Goal: Share content

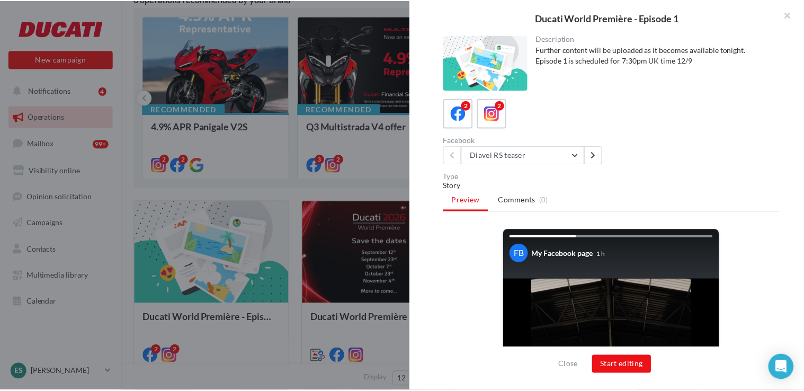
scroll to position [212, 0]
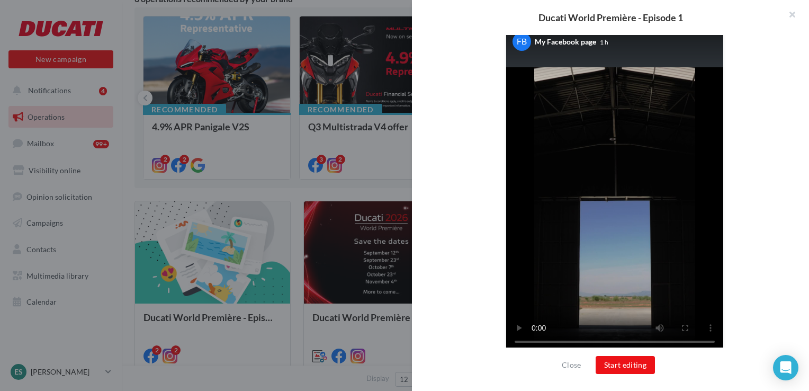
click at [398, 160] on div at bounding box center [404, 195] width 809 height 391
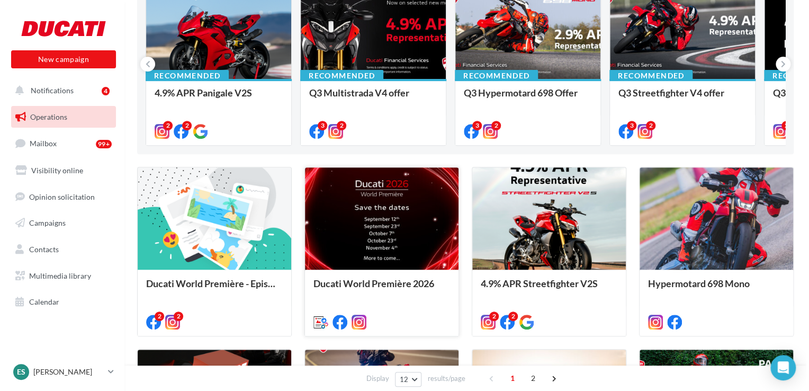
scroll to position [159, 0]
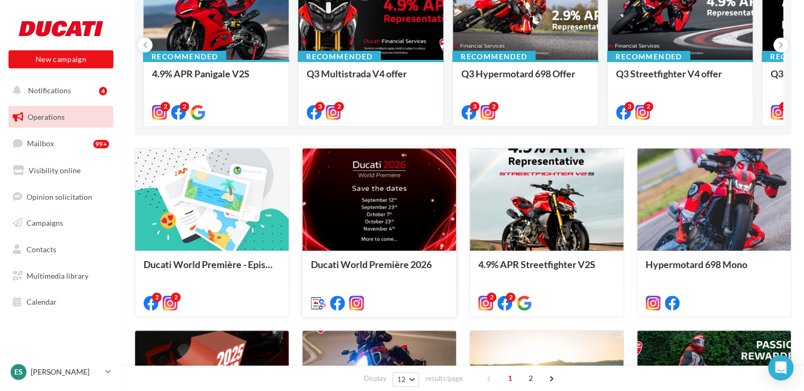
click at [378, 240] on div at bounding box center [379, 199] width 154 height 103
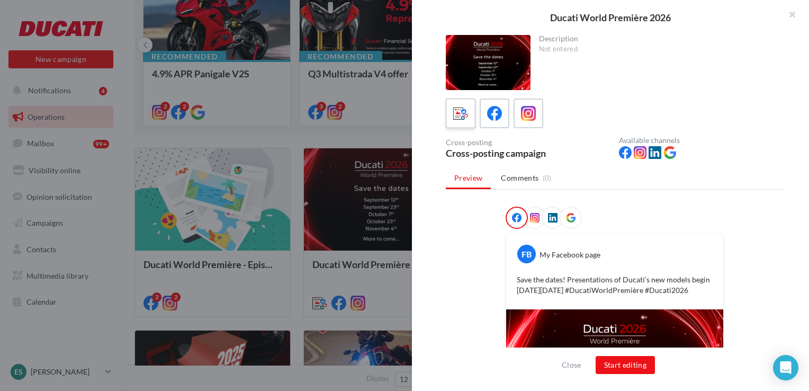
click at [462, 114] on icon at bounding box center [460, 113] width 15 height 15
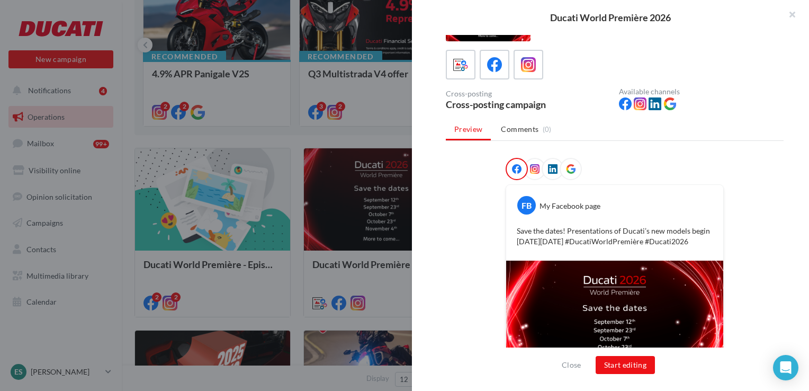
scroll to position [0, 0]
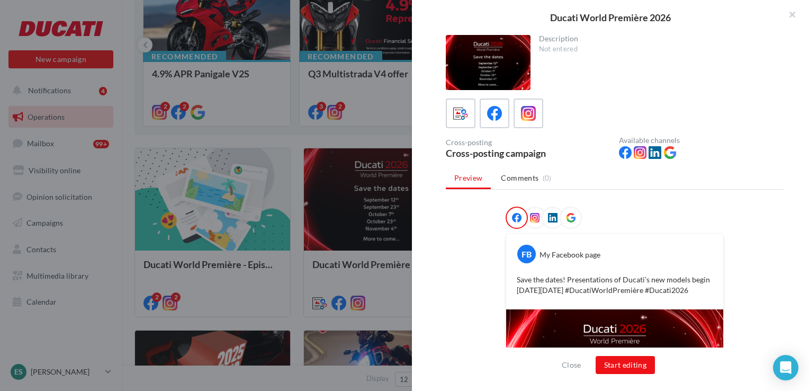
click at [566, 214] on icon at bounding box center [571, 218] width 10 height 10
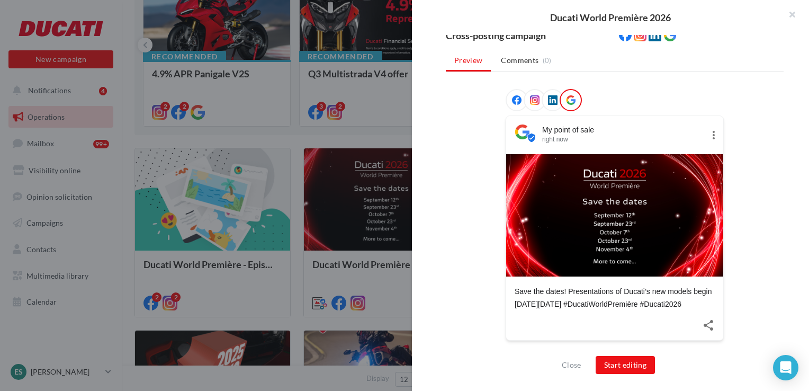
scroll to position [128, 0]
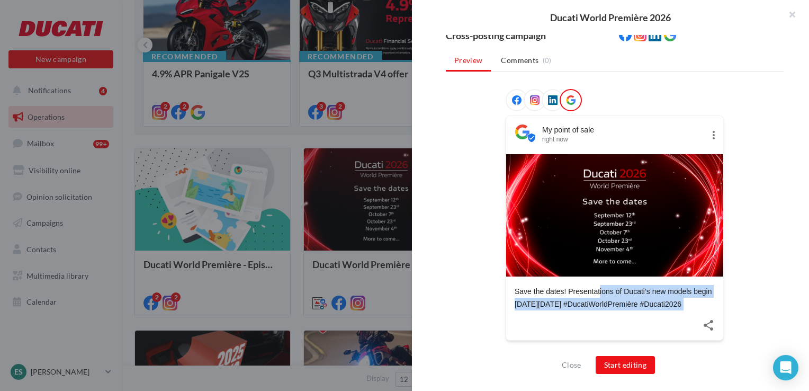
drag, startPoint x: 584, startPoint y: 311, endPoint x: 506, endPoint y: 281, distance: 83.3
click at [506, 281] on div "My point of sale right now Save the dates! Presentations of Ducati’s new models…" at bounding box center [615, 227] width 218 height 225
copy div "Save the dates! Presentations of Ducati’s new models begin [DATE][DATE] #Ducati…"
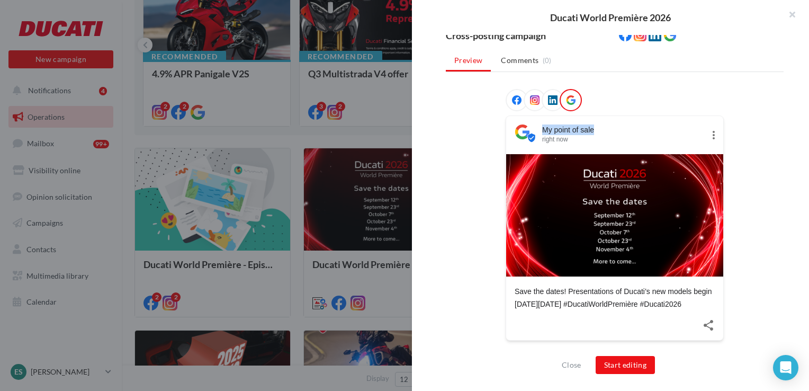
drag, startPoint x: 506, startPoint y: 281, endPoint x: 606, endPoint y: 94, distance: 211.8
click at [606, 94] on div "My point of sale right now Save the dates! Presentations of Ducati’s new models…" at bounding box center [615, 223] width 338 height 268
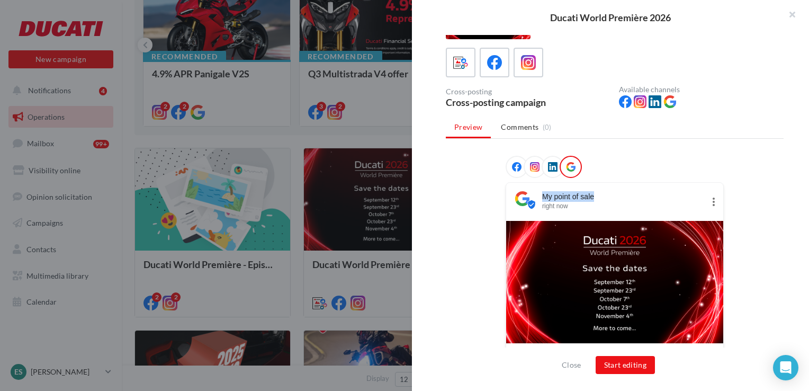
scroll to position [0, 0]
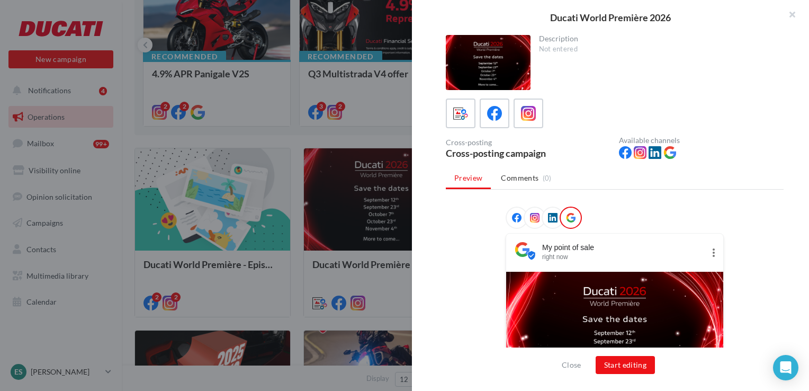
click at [500, 60] on div at bounding box center [488, 62] width 85 height 55
click at [523, 175] on span "Comments" at bounding box center [520, 178] width 38 height 11
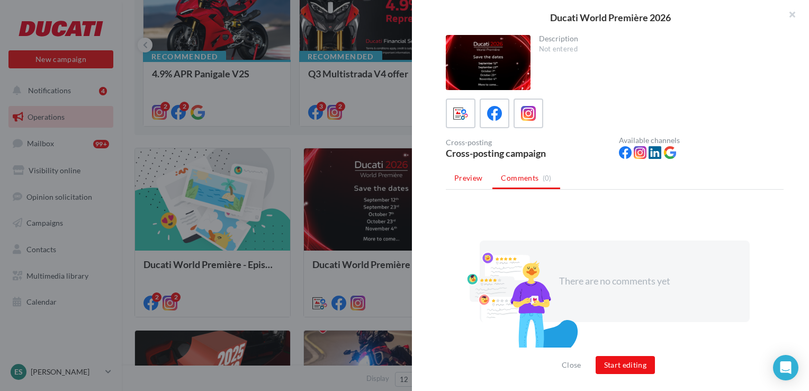
click at [477, 178] on span "Preview" at bounding box center [468, 177] width 28 height 9
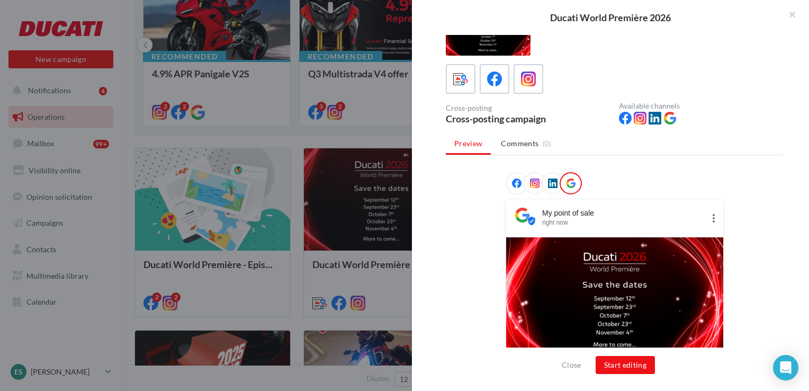
scroll to position [53, 0]
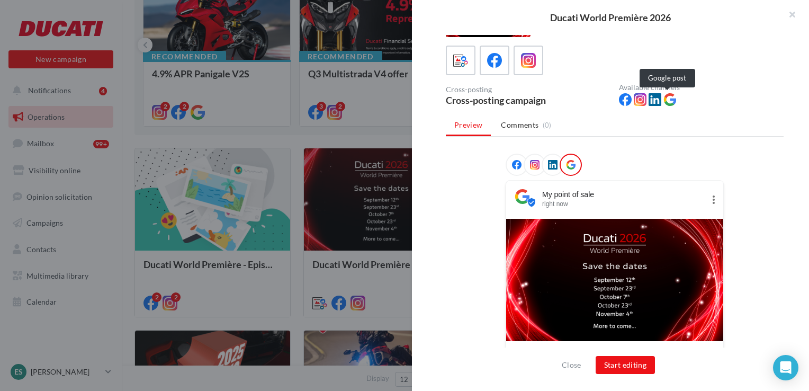
click at [668, 101] on icon at bounding box center [669, 99] width 13 height 13
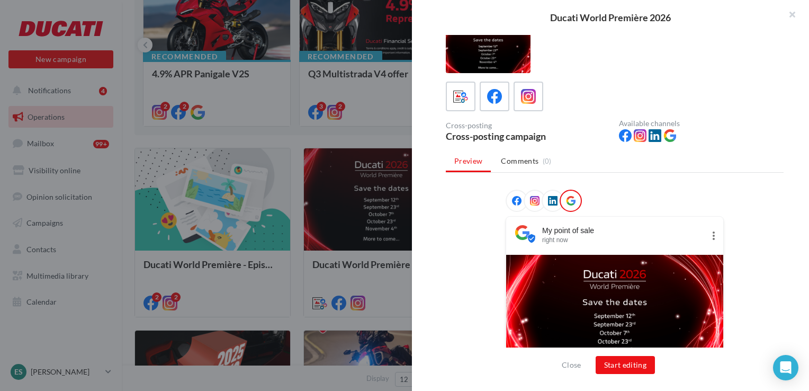
scroll to position [0, 0]
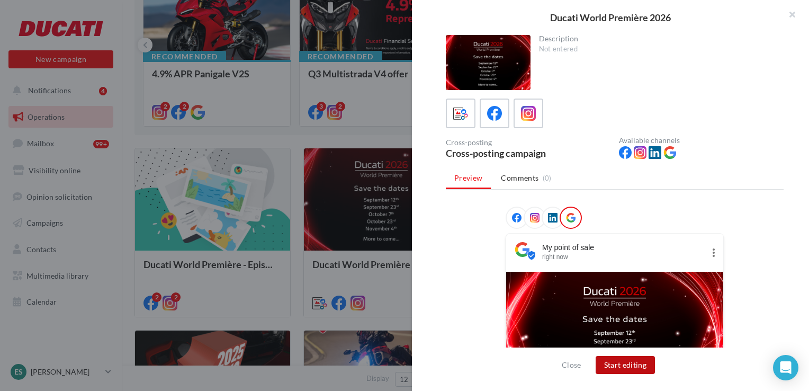
click at [614, 362] on button "Start editing" at bounding box center [626, 365] width 60 height 18
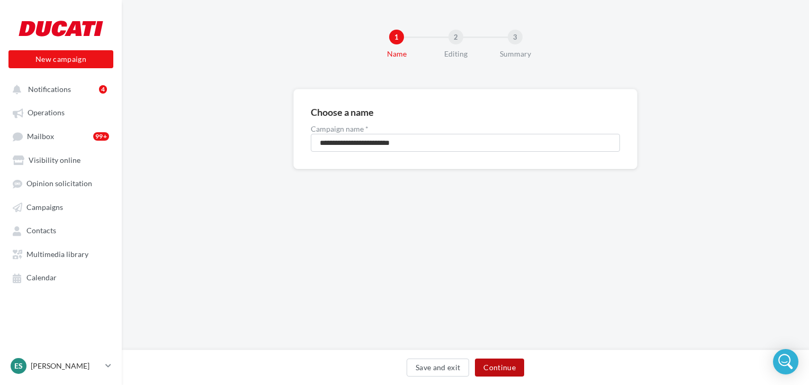
click at [495, 365] on button "Continue" at bounding box center [499, 368] width 49 height 18
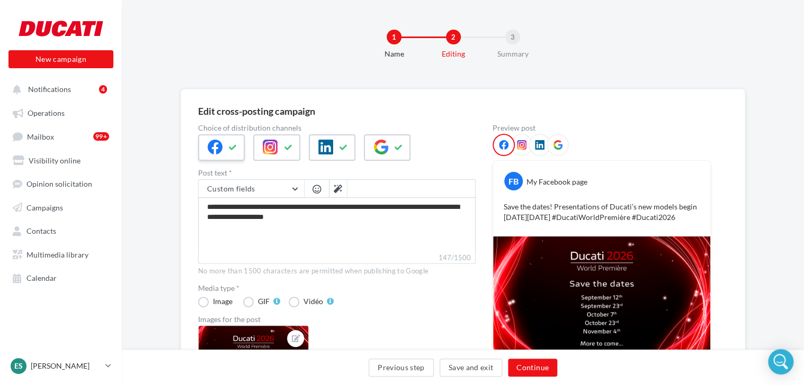
click at [229, 147] on icon at bounding box center [233, 147] width 8 height 7
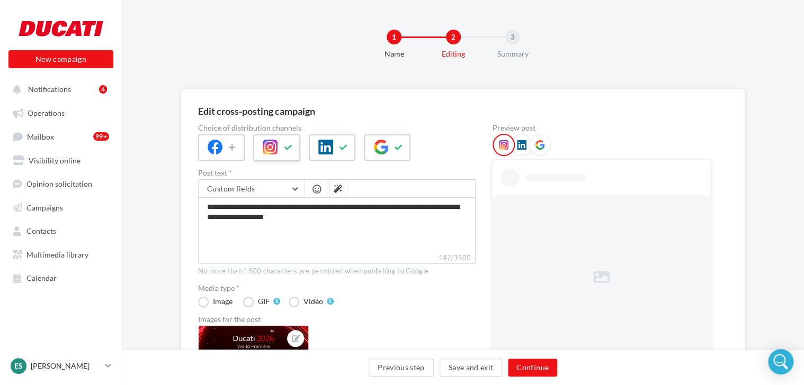
click at [289, 147] on icon at bounding box center [288, 147] width 8 height 7
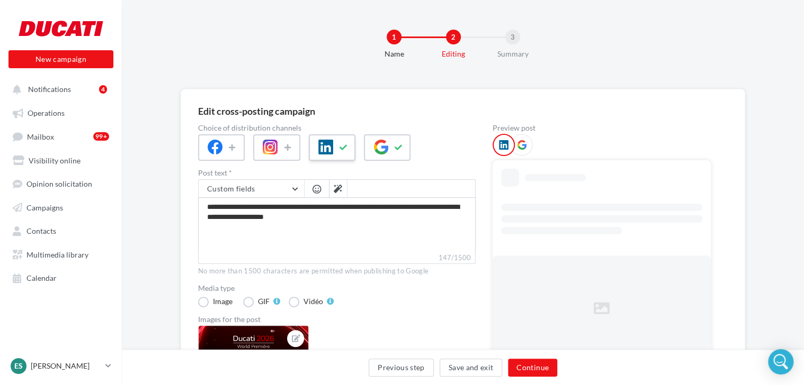
click at [335, 148] on div at bounding box center [332, 147] width 47 height 26
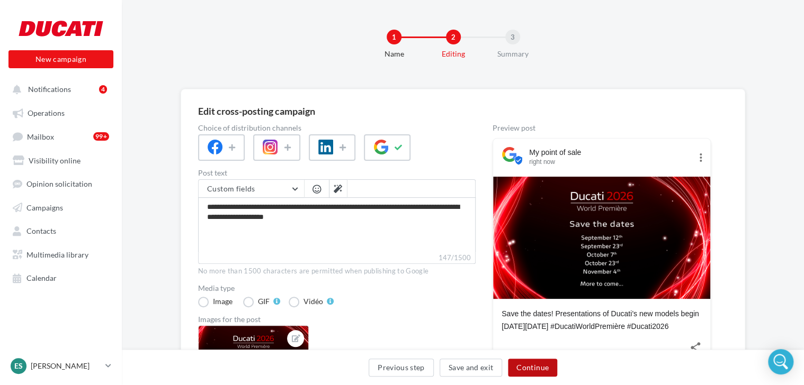
click at [532, 367] on button "Continue" at bounding box center [532, 368] width 49 height 18
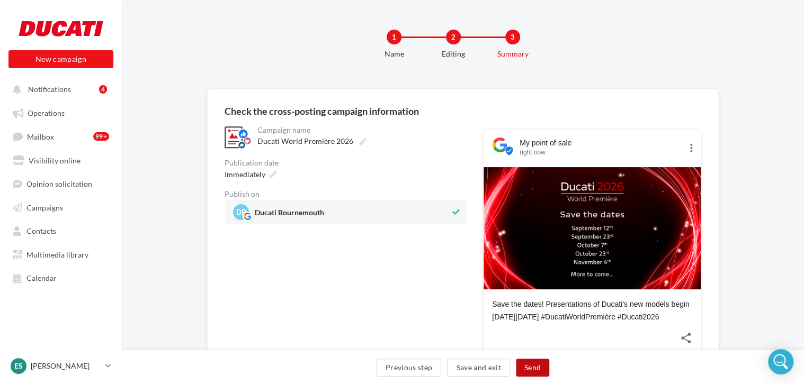
click at [531, 365] on button "Send" at bounding box center [532, 368] width 33 height 18
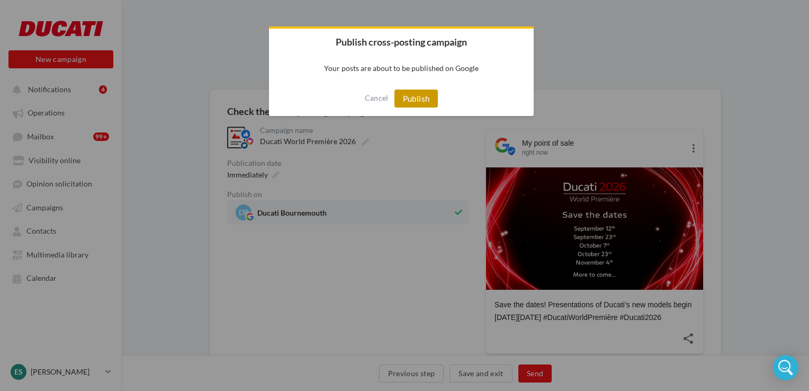
click at [424, 96] on button "Publish" at bounding box center [416, 98] width 44 height 18
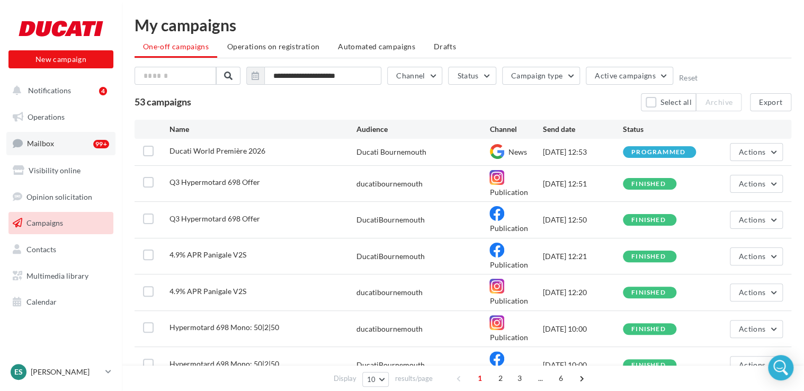
click at [85, 144] on link "Mailbox 99+" at bounding box center [60, 143] width 109 height 23
